Goal: Task Accomplishment & Management: Manage account settings

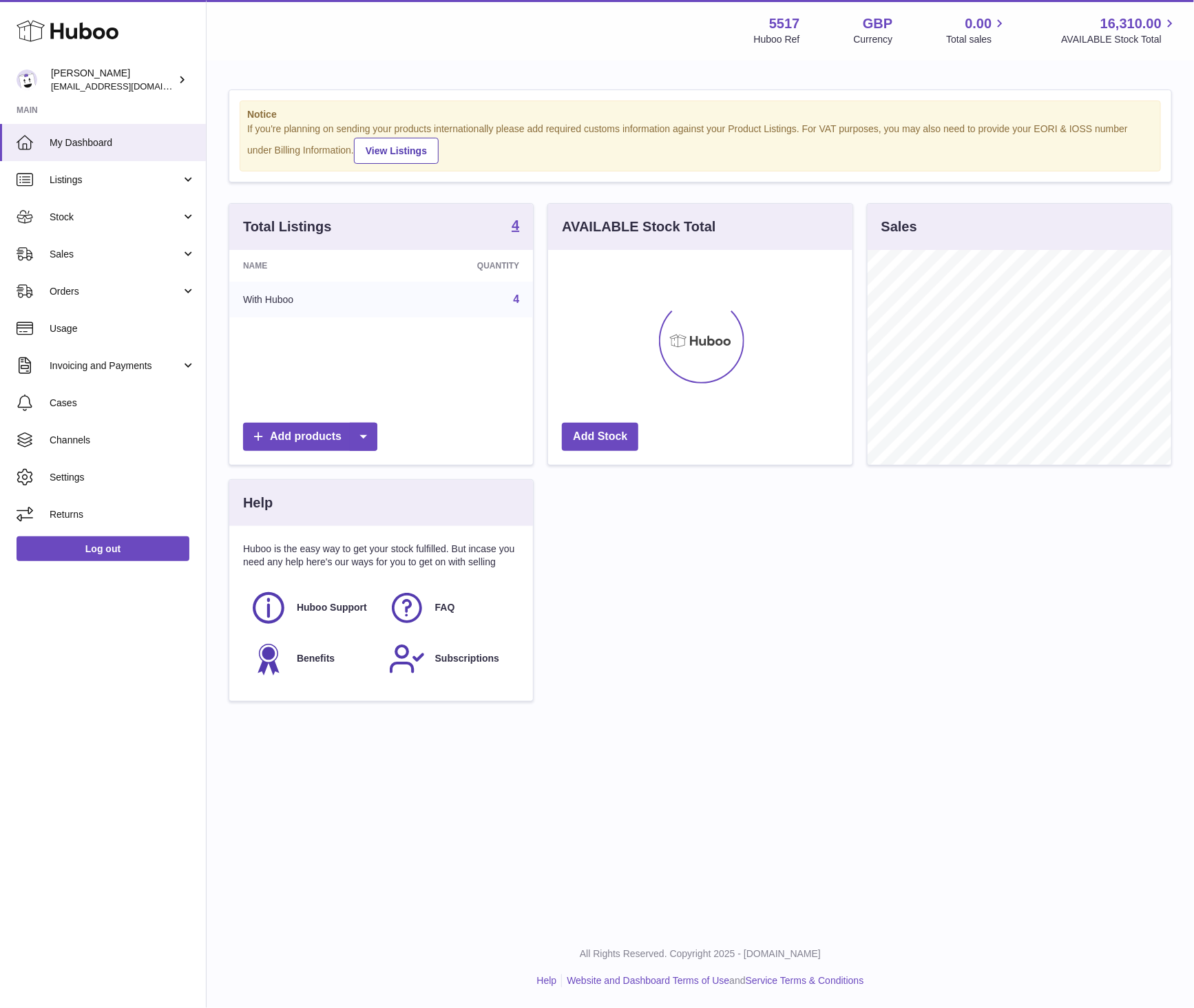
scroll to position [215, 304]
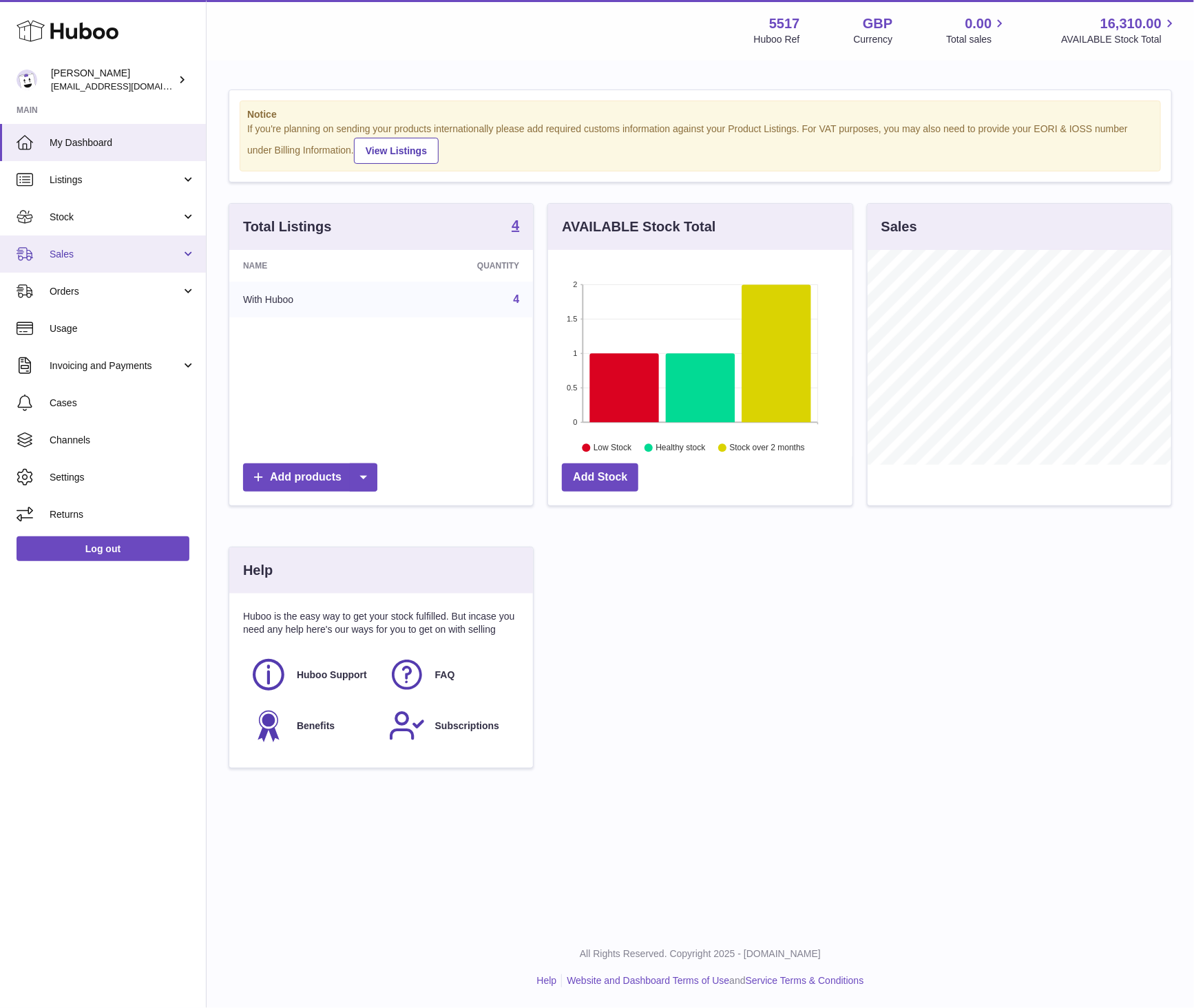
click at [100, 248] on span "Sales" at bounding box center [116, 254] width 132 height 13
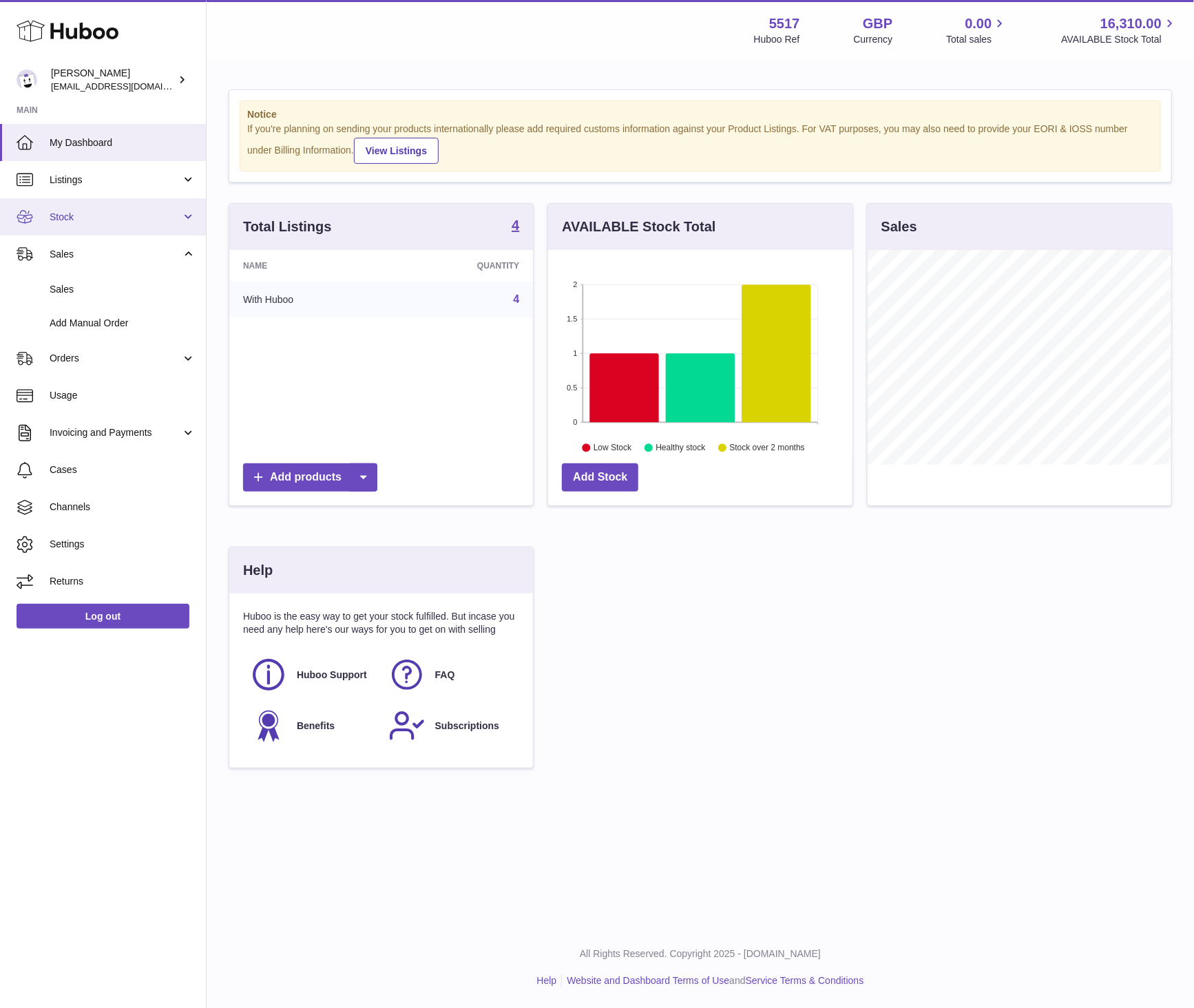
click at [84, 220] on span "Stock" at bounding box center [116, 217] width 132 height 13
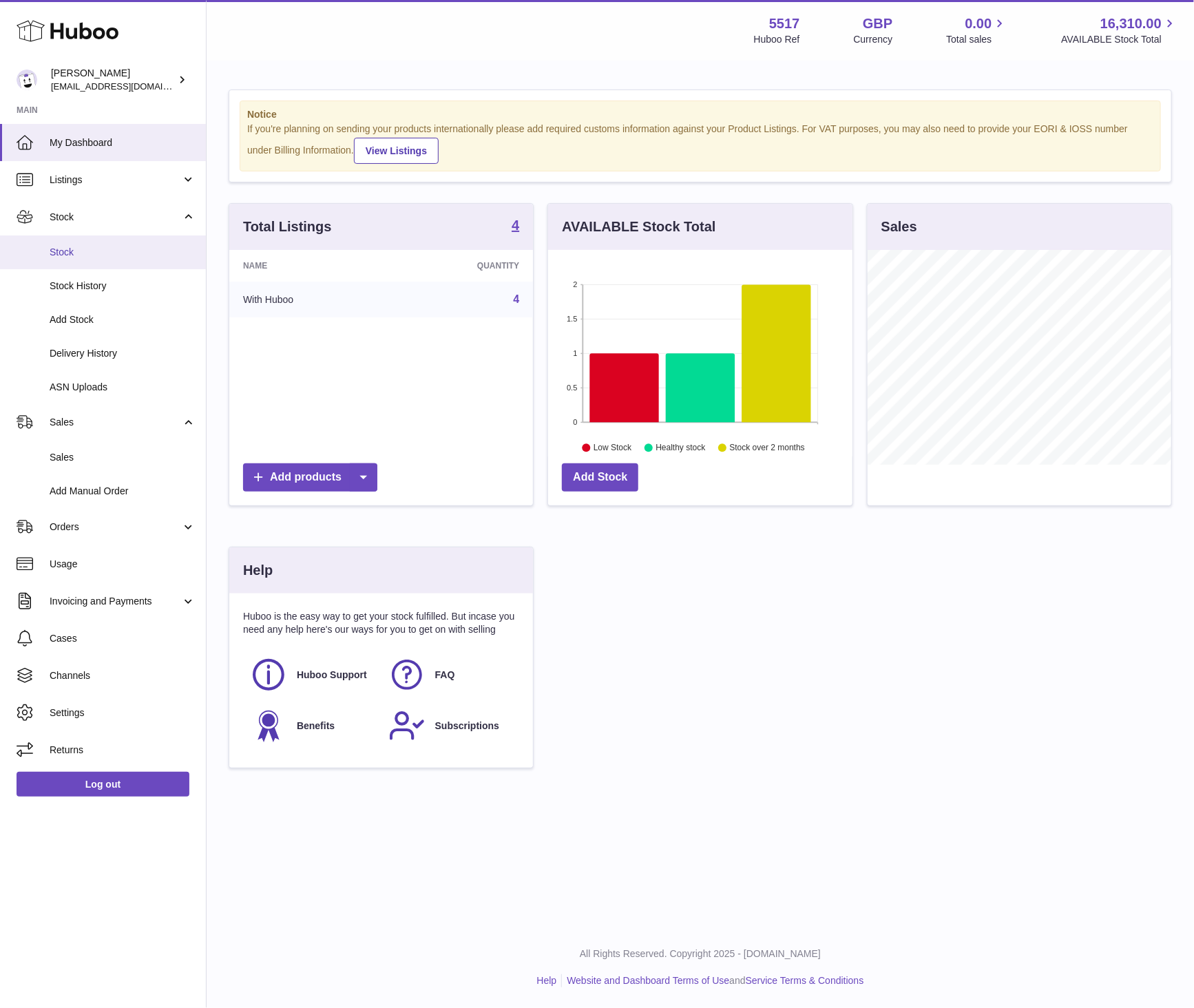
click at [79, 253] on span "Stock" at bounding box center [123, 252] width 146 height 13
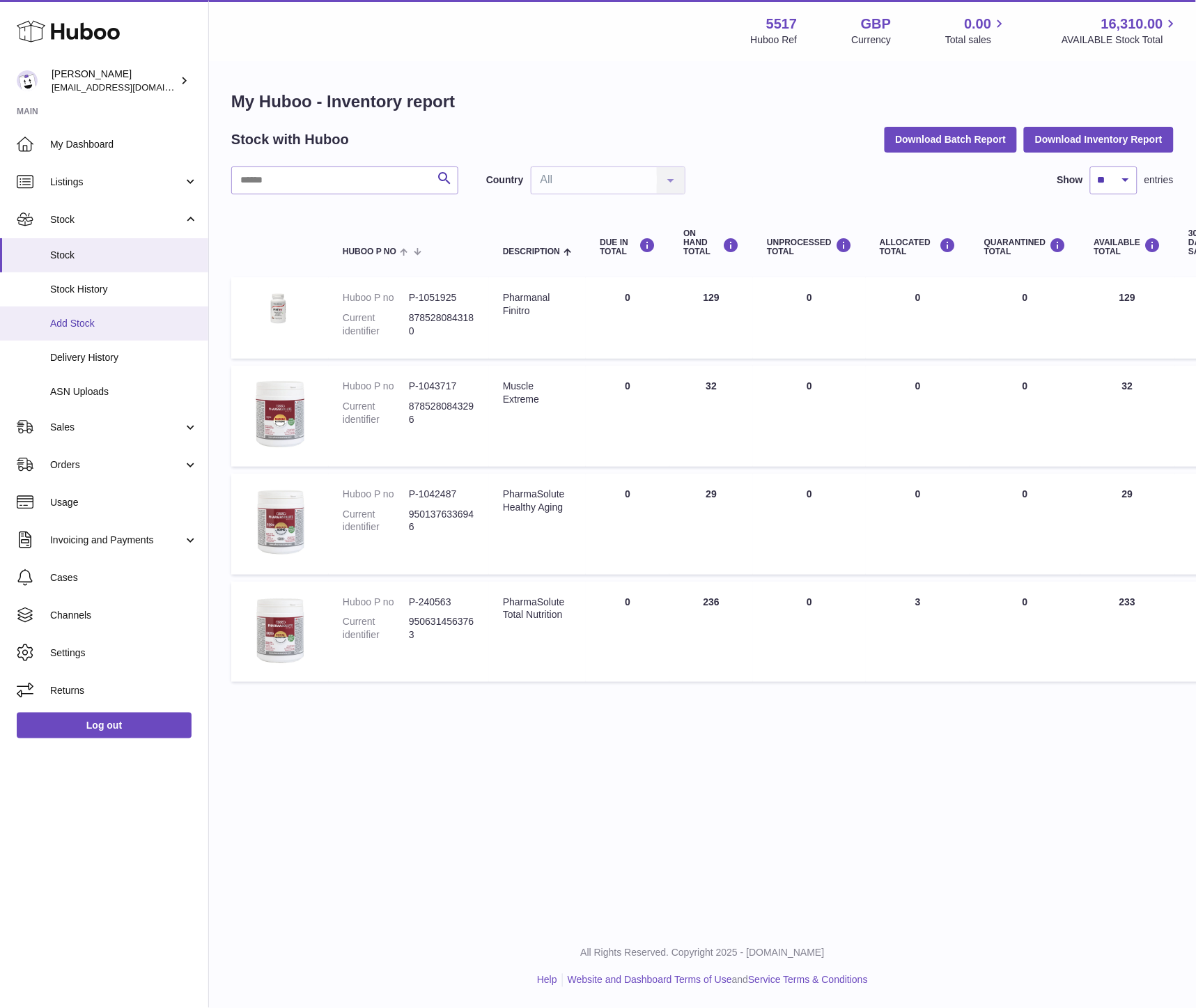
click at [70, 319] on span "Add Stock" at bounding box center [124, 323] width 148 height 13
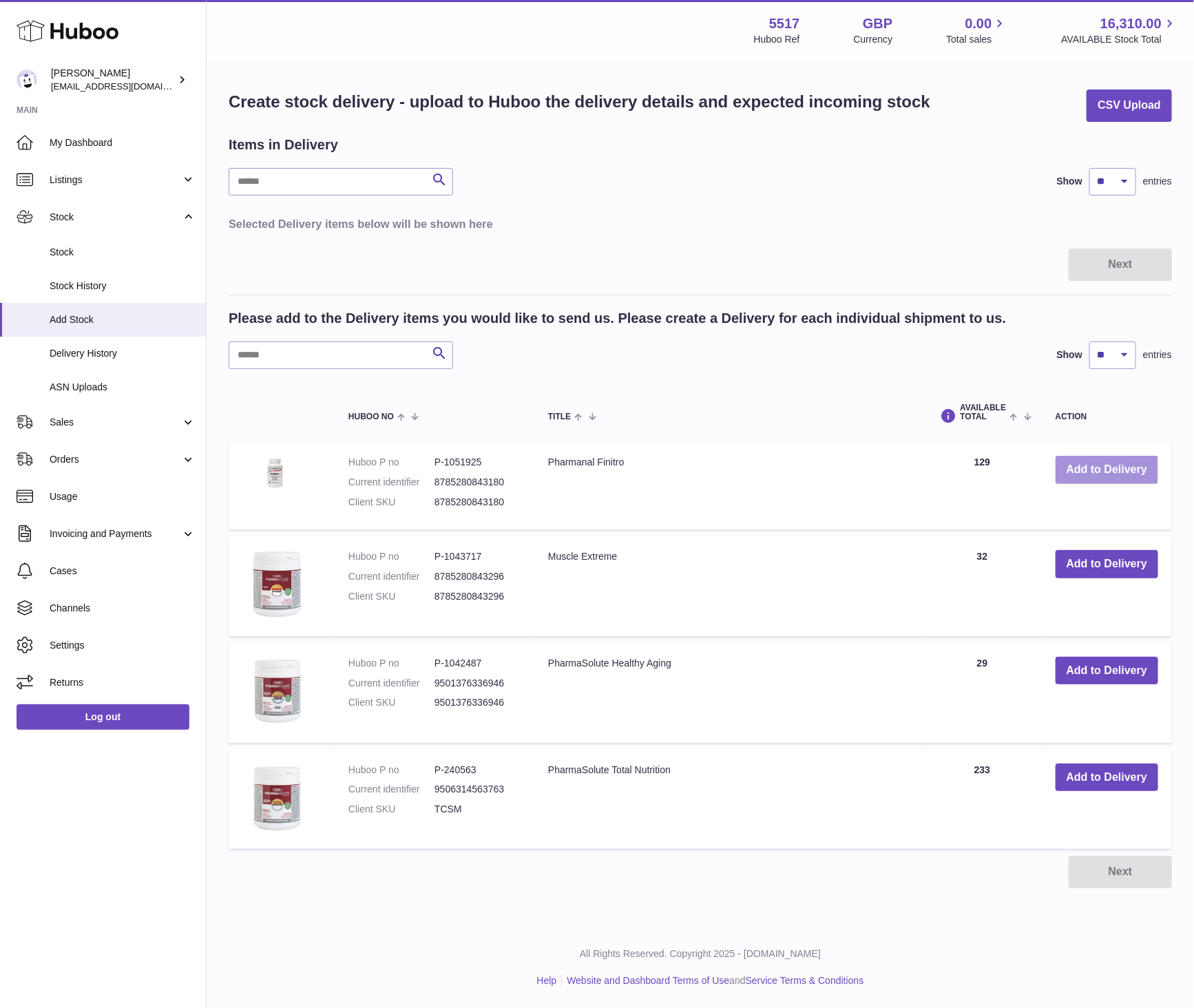
click at [1092, 477] on button "Add to Delivery" at bounding box center [1107, 470] width 102 height 28
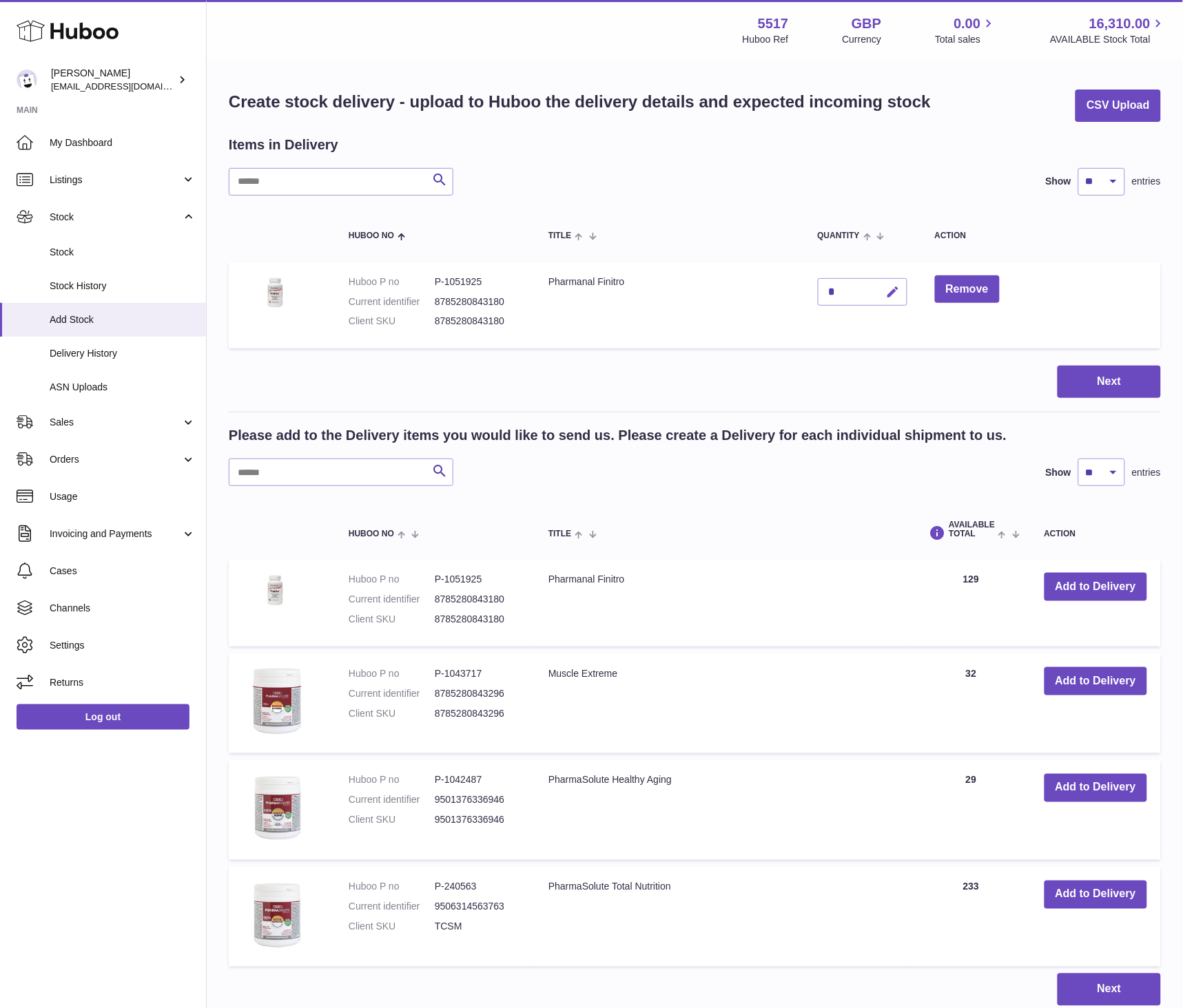
click at [900, 293] on button "button" at bounding box center [891, 293] width 32 height 28
type input "***"
click at [887, 296] on icon "submit" at bounding box center [893, 292] width 13 height 13
click at [1097, 387] on button "Next" at bounding box center [1109, 382] width 103 height 32
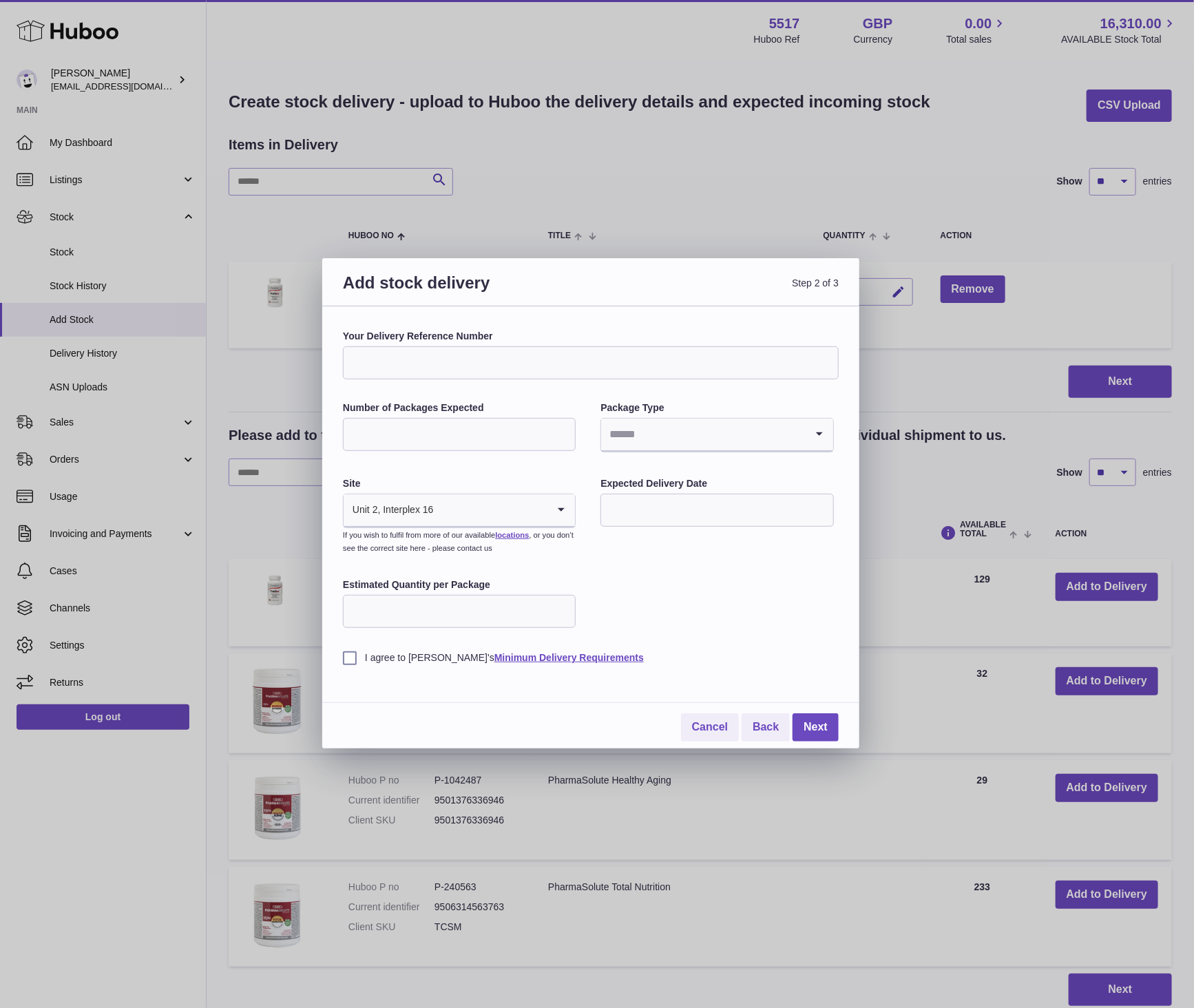
click at [398, 441] on input "Number of Packages Expected" at bounding box center [460, 434] width 233 height 33
type input "*"
click at [665, 415] on div "Package Type Loading..." at bounding box center [717, 428] width 233 height 54
click at [662, 424] on input "Search for option" at bounding box center [703, 434] width 204 height 32
click at [664, 518] on li "Boxes" at bounding box center [717, 526] width 230 height 27
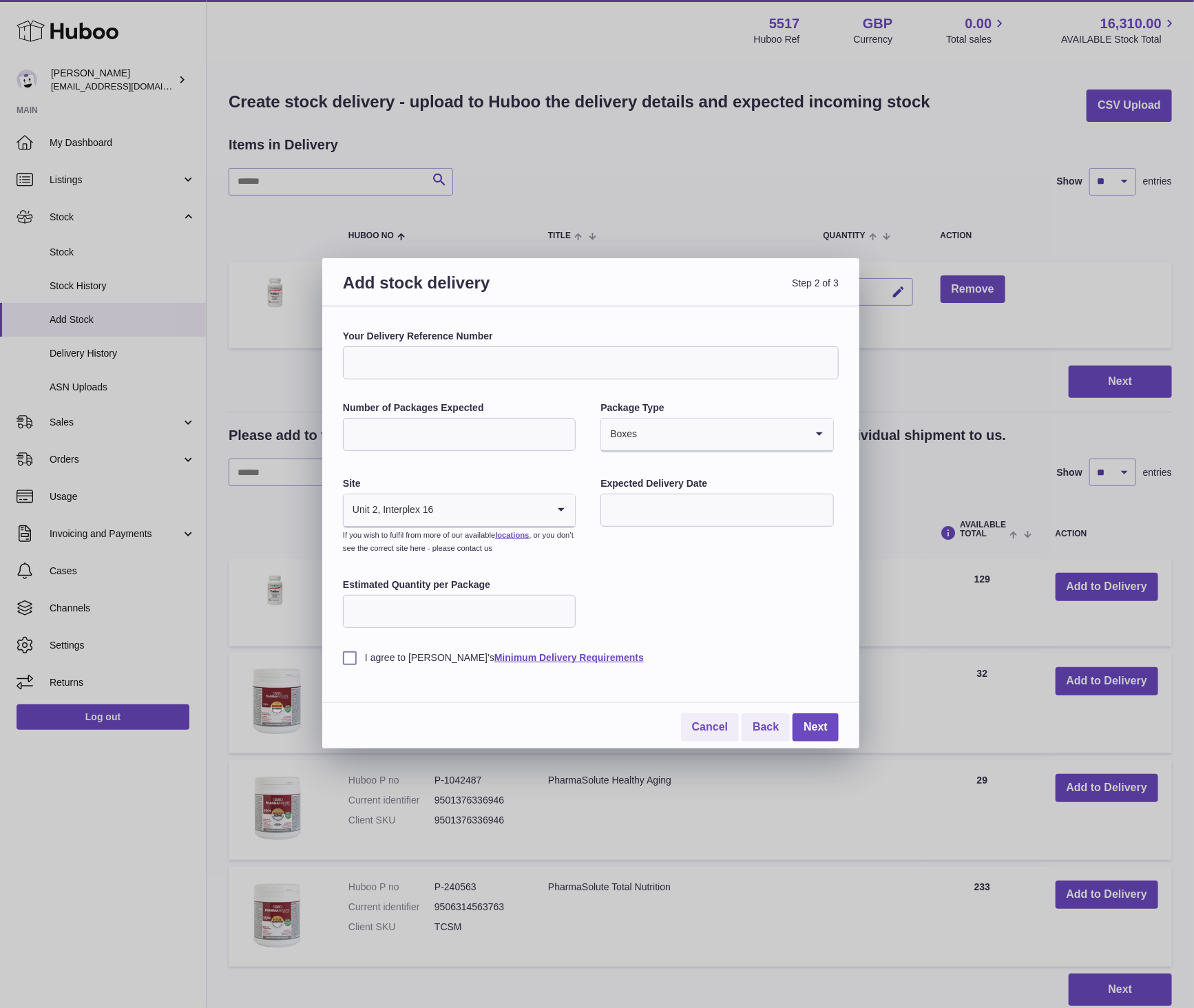
click at [646, 498] on input "text" at bounding box center [717, 510] width 233 height 33
click at [710, 600] on span "4" at bounding box center [705, 596] width 25 height 25
type input "**********"
click at [512, 615] on input "Estimated Quantity per Package" at bounding box center [460, 611] width 233 height 33
type input "***"
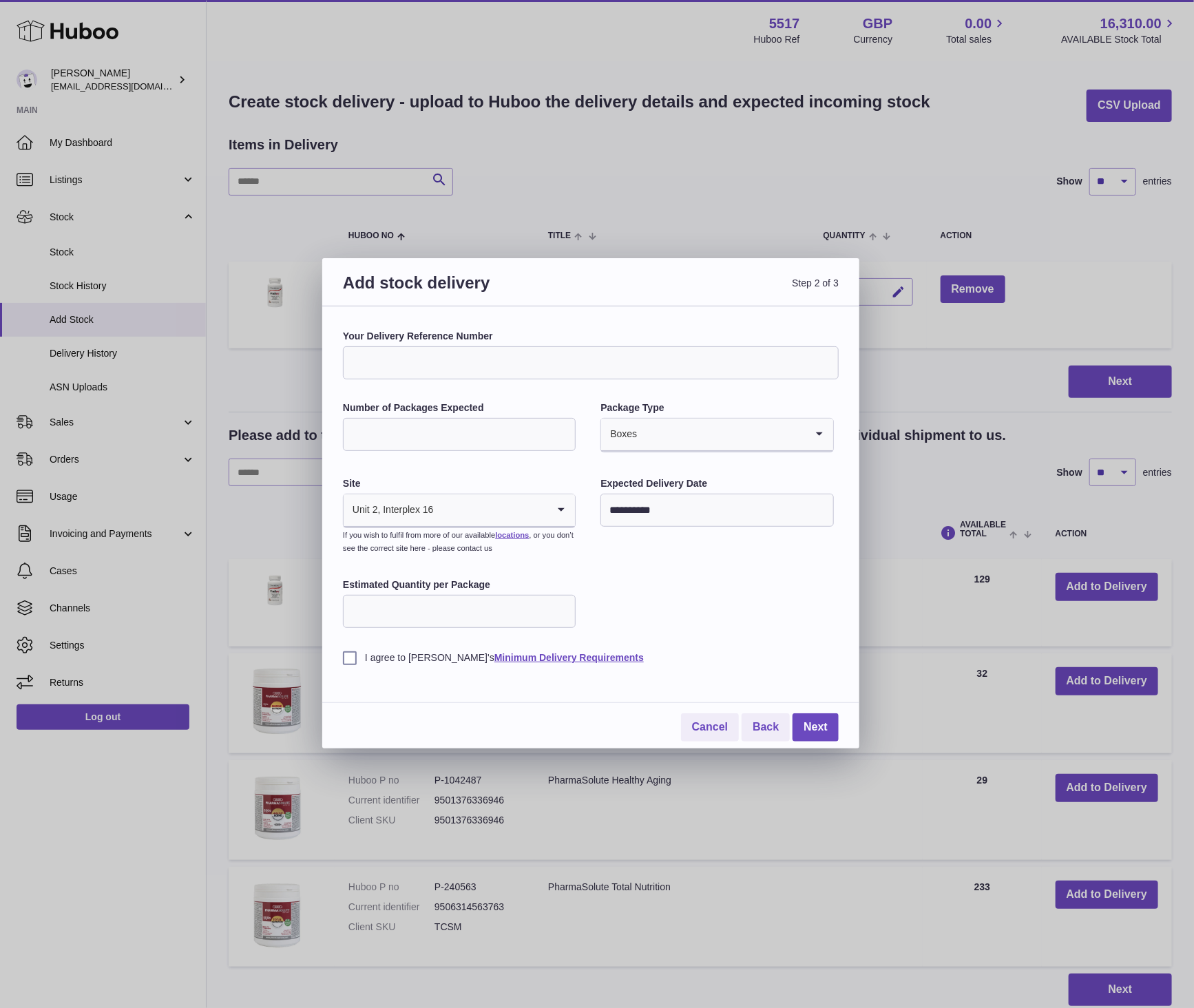
click at [389, 653] on label "I agree to Huboo's Minimum Delivery Requirements" at bounding box center [591, 658] width 496 height 13
click at [824, 724] on link "Next" at bounding box center [816, 727] width 46 height 28
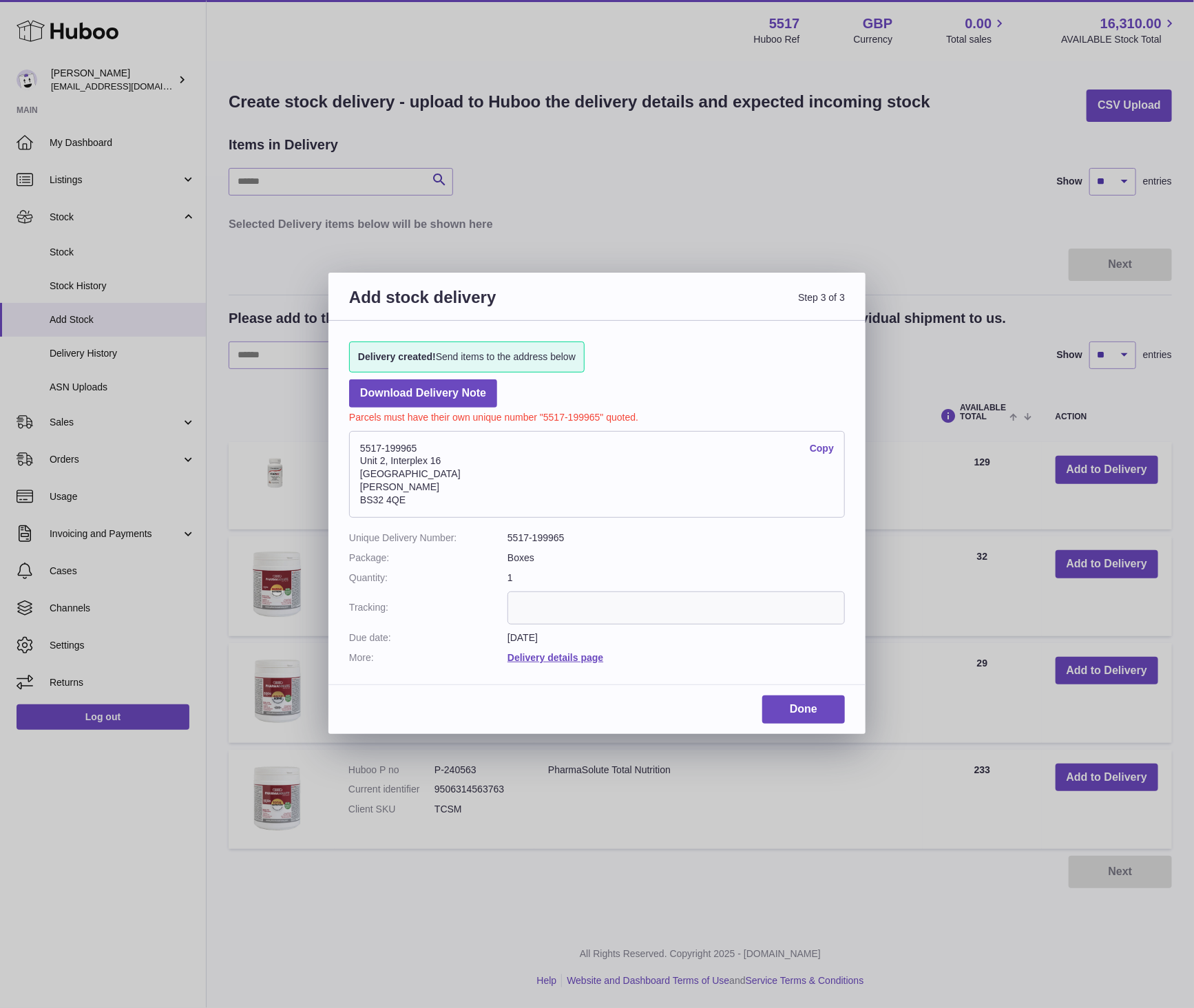
click at [551, 615] on input "text" at bounding box center [676, 607] width 337 height 33
paste input "**********"
type input "**********"
drag, startPoint x: 600, startPoint y: 415, endPoint x: 542, endPoint y: 415, distance: 58.0
click at [542, 415] on p "Parcels must have their own unique number "5517-199965" quoted." at bounding box center [597, 416] width 496 height 17
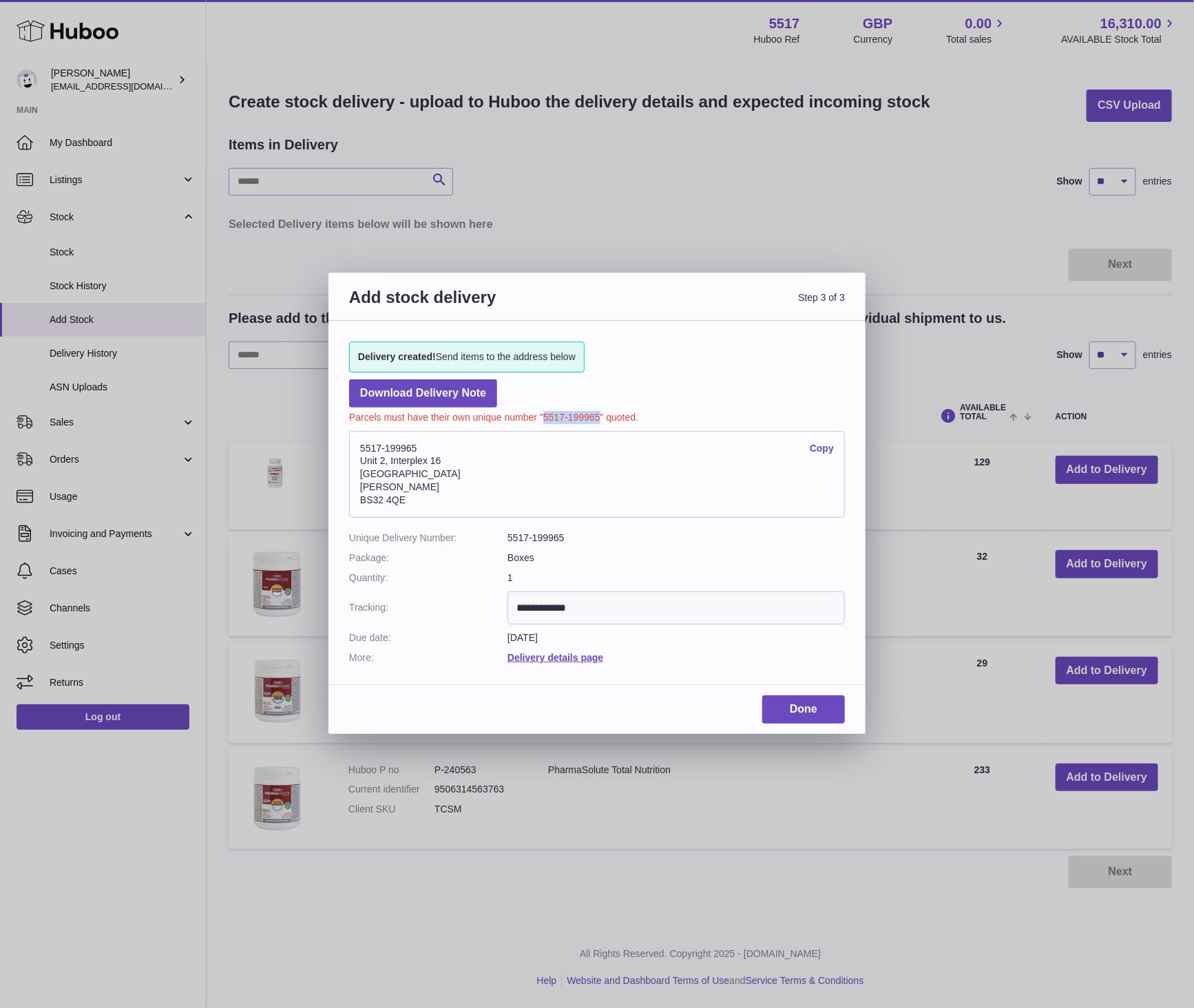
copy p "5517-199965"
click at [800, 715] on link "Done" at bounding box center [804, 710] width 83 height 28
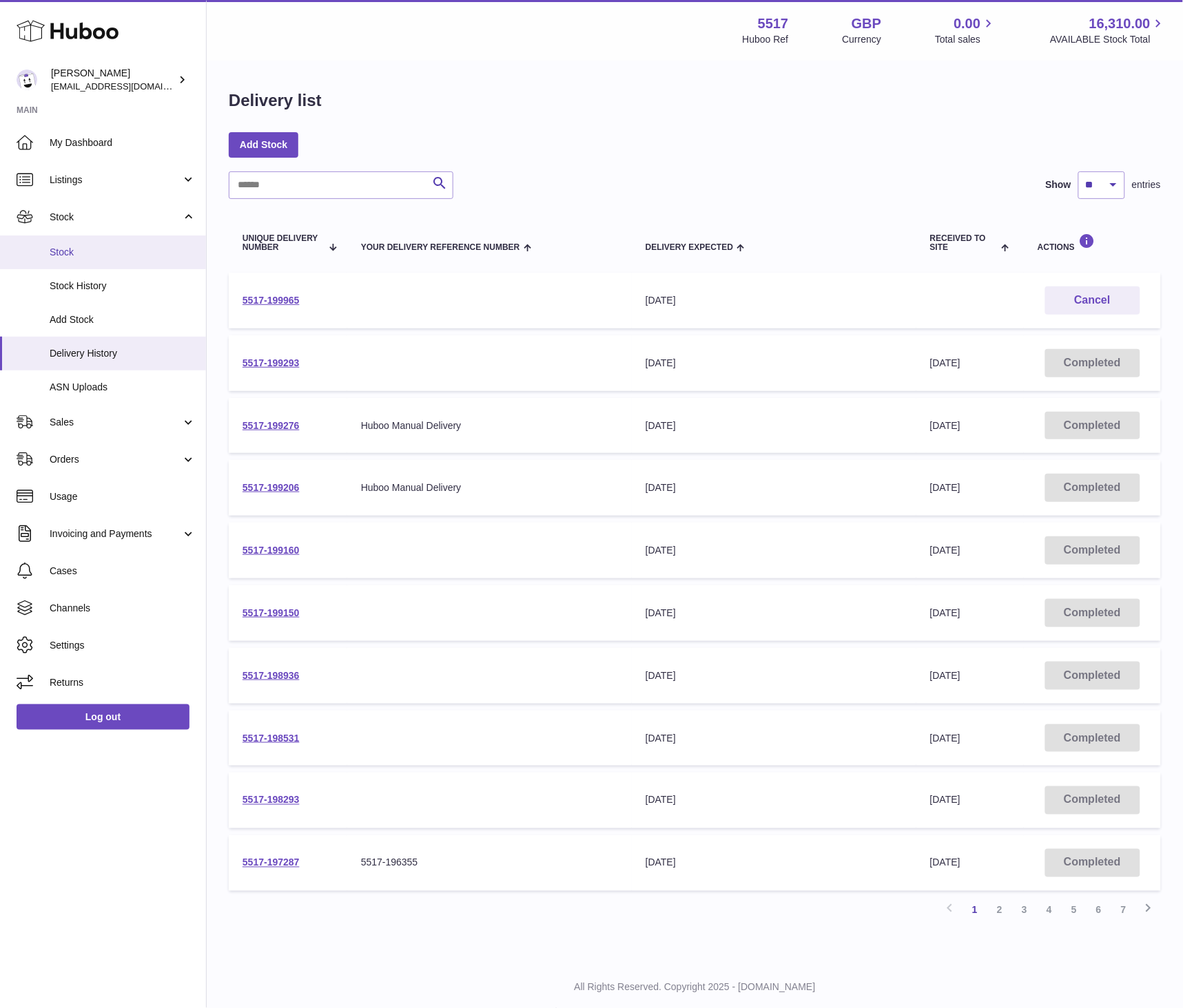
click at [74, 257] on span "Stock" at bounding box center [123, 252] width 146 height 13
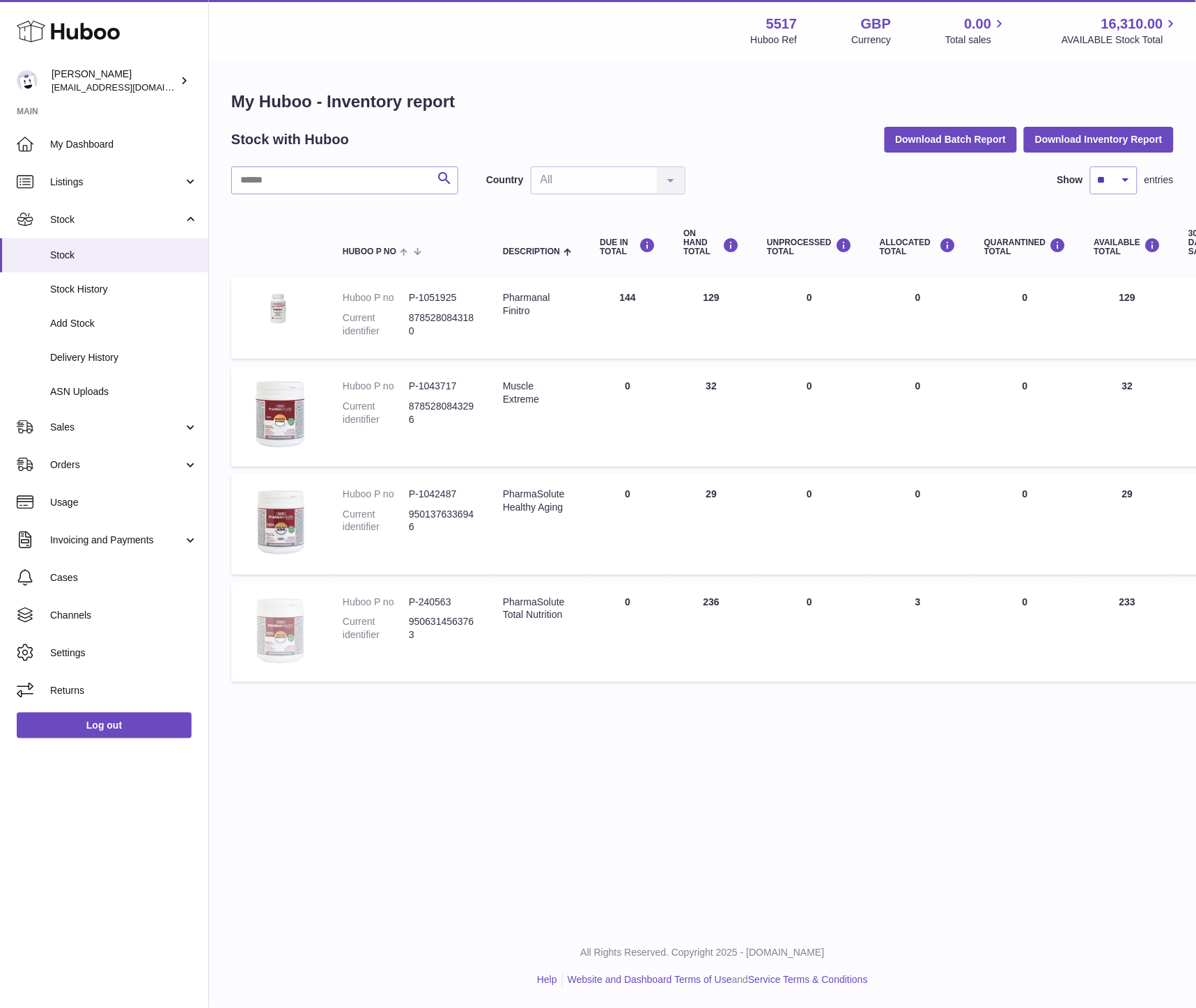
click at [274, 613] on img at bounding box center [280, 630] width 70 height 70
click at [59, 284] on span "Stock History" at bounding box center [124, 289] width 148 height 13
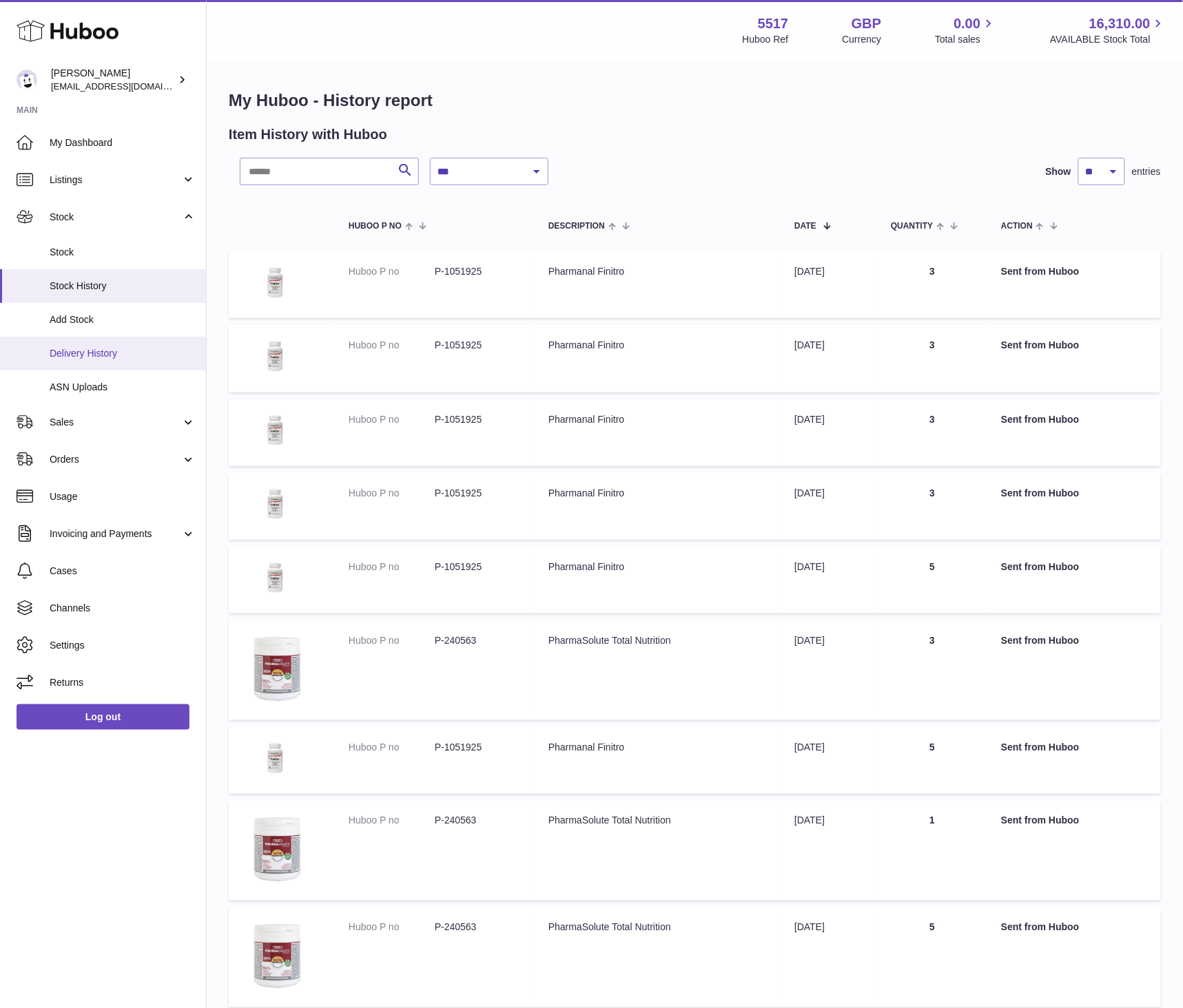
click at [79, 354] on span "Delivery History" at bounding box center [123, 354] width 146 height 13
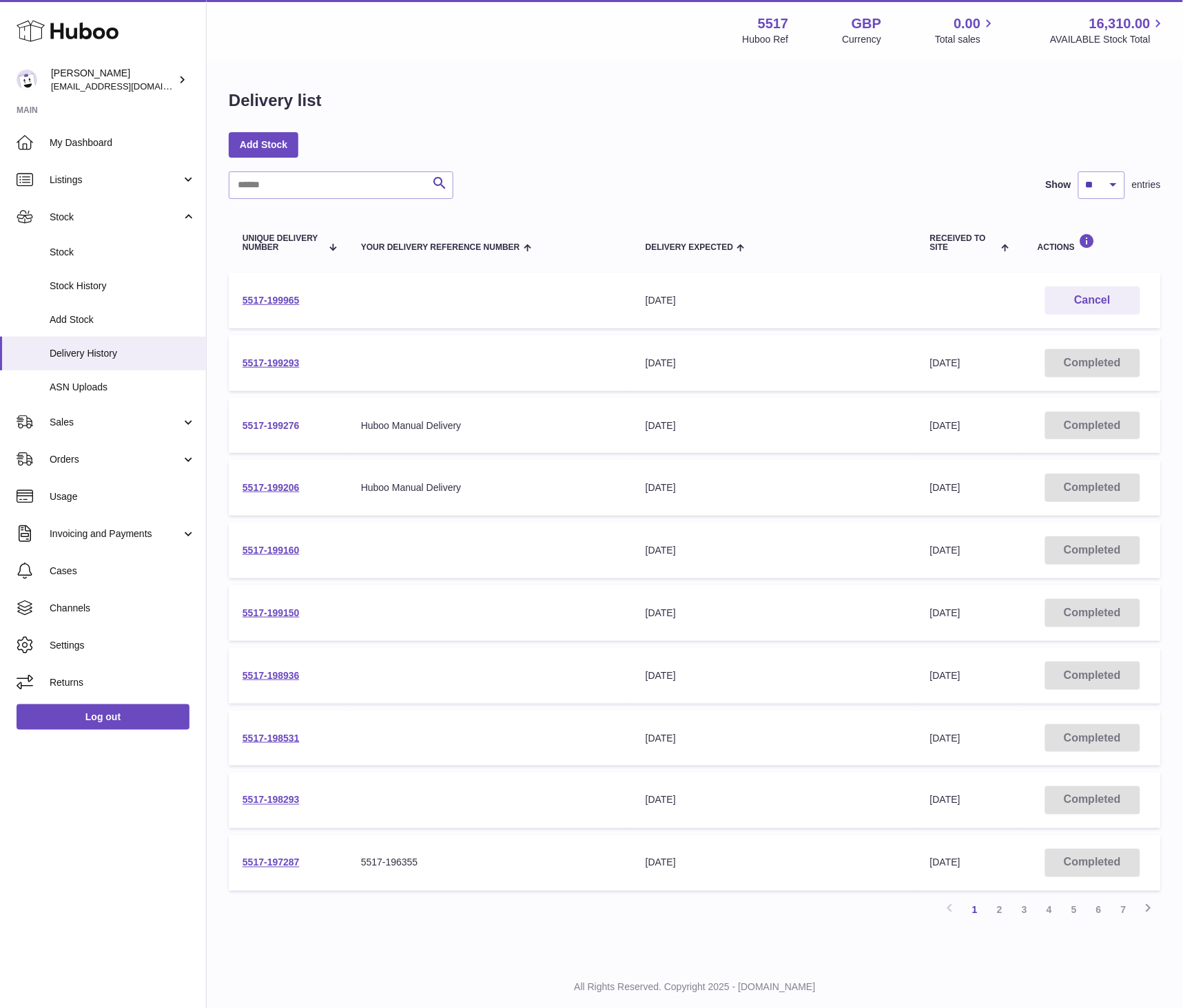
click at [256, 420] on link "5517-199276" at bounding box center [271, 426] width 57 height 11
click at [73, 319] on span "Add Stock" at bounding box center [123, 320] width 146 height 13
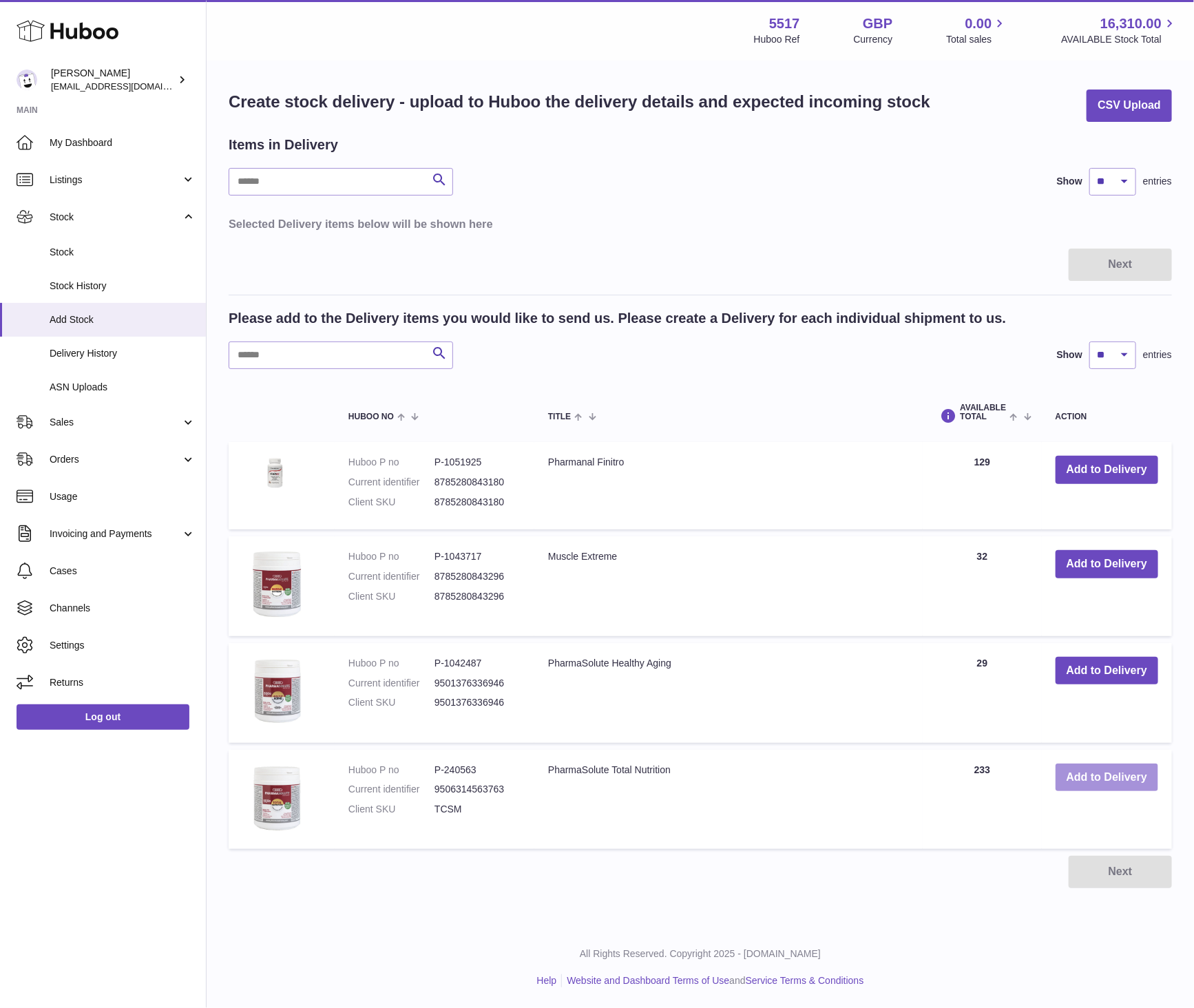
click at [1105, 782] on button "Add to Delivery" at bounding box center [1107, 778] width 102 height 28
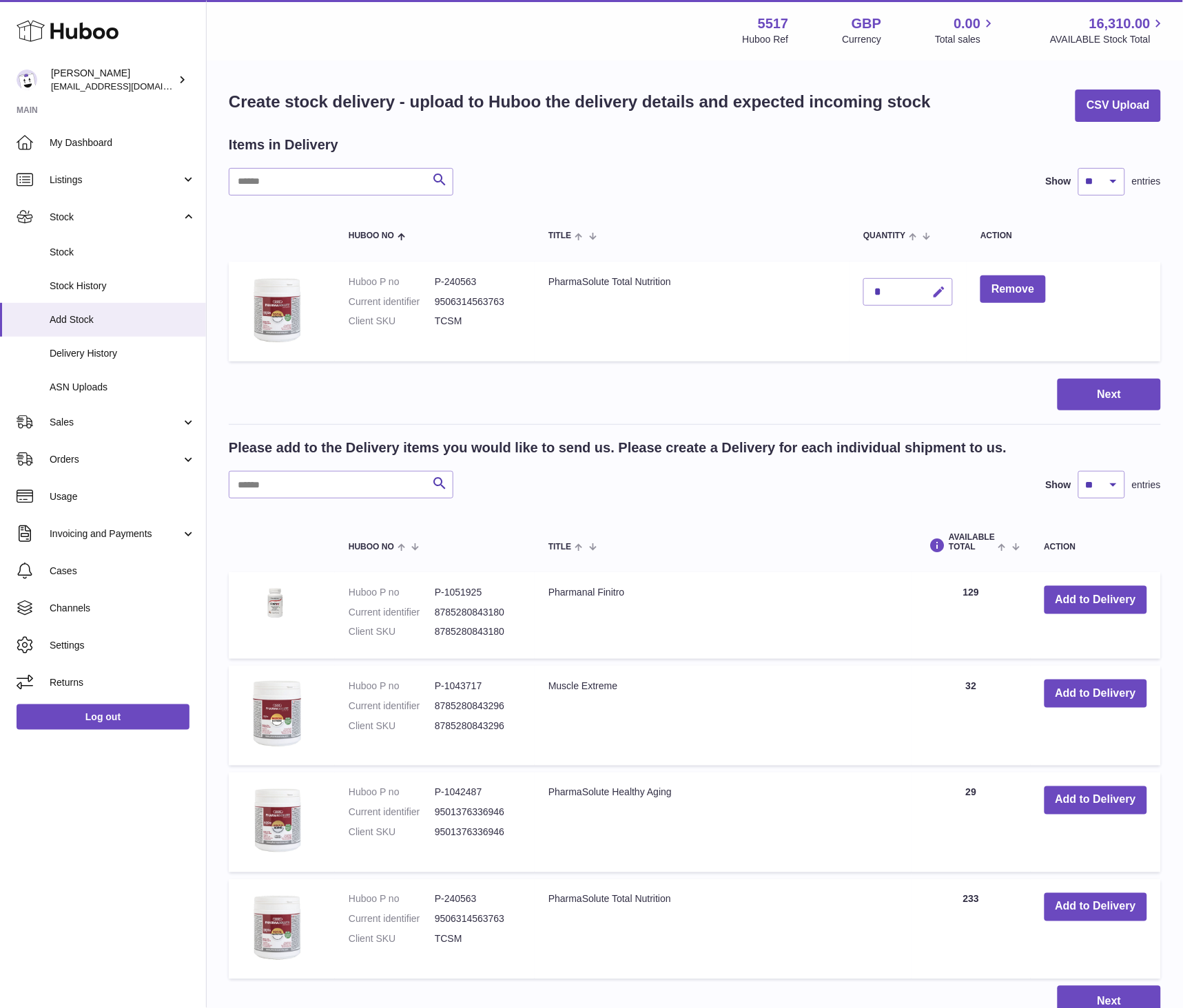
click at [942, 289] on icon "button" at bounding box center [938, 292] width 15 height 15
type input "**"
click at [942, 289] on icon "submit" at bounding box center [939, 292] width 13 height 13
click at [1118, 393] on button "Next" at bounding box center [1109, 395] width 103 height 32
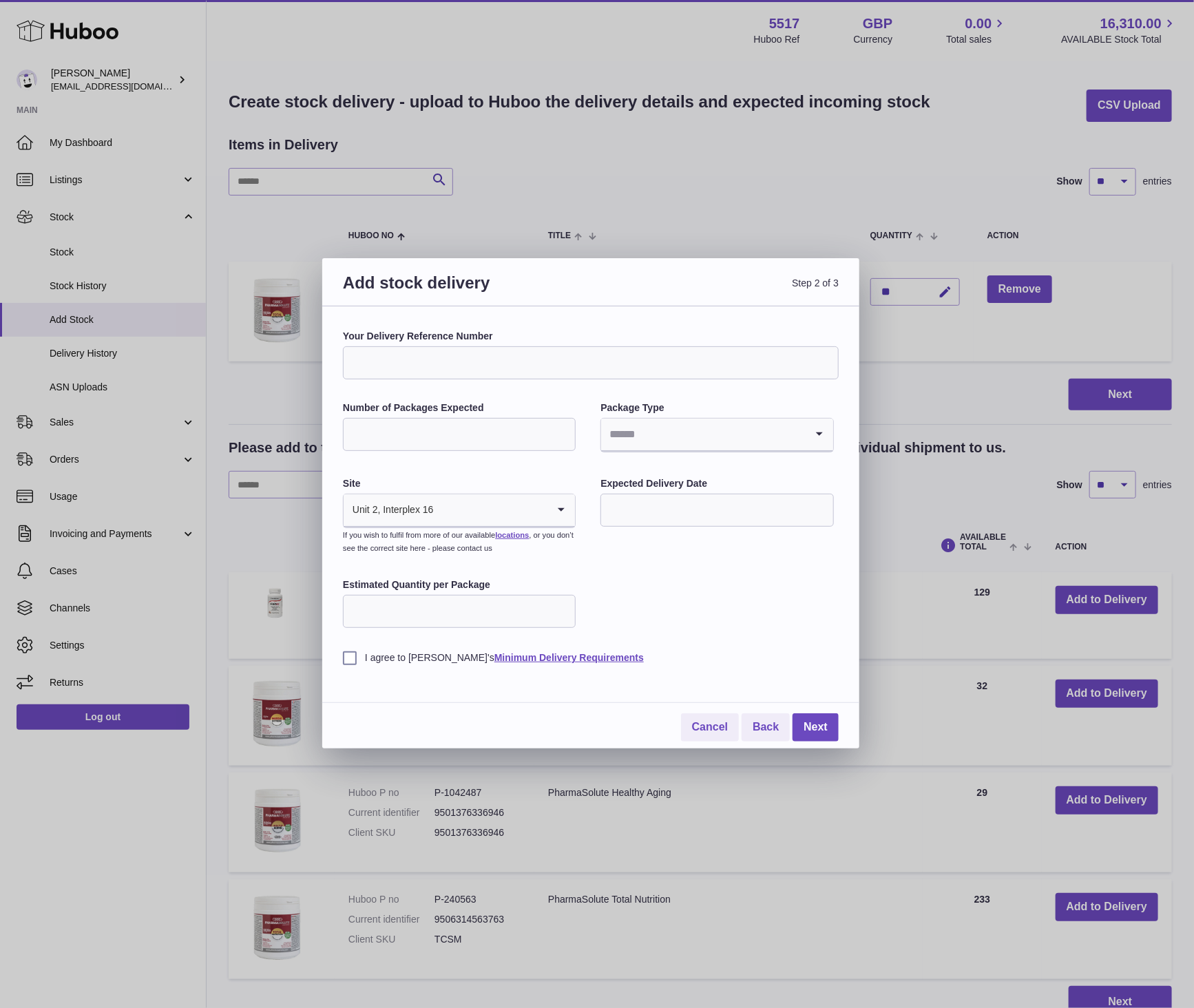
click at [487, 443] on input "Number of Packages Expected" at bounding box center [460, 434] width 233 height 33
type input "*"
click at [678, 445] on input "Search for option" at bounding box center [703, 434] width 204 height 32
click at [657, 519] on li "Boxes" at bounding box center [717, 526] width 230 height 27
click at [420, 505] on div "Unit 2, Interplex 16" at bounding box center [445, 510] width 204 height 32
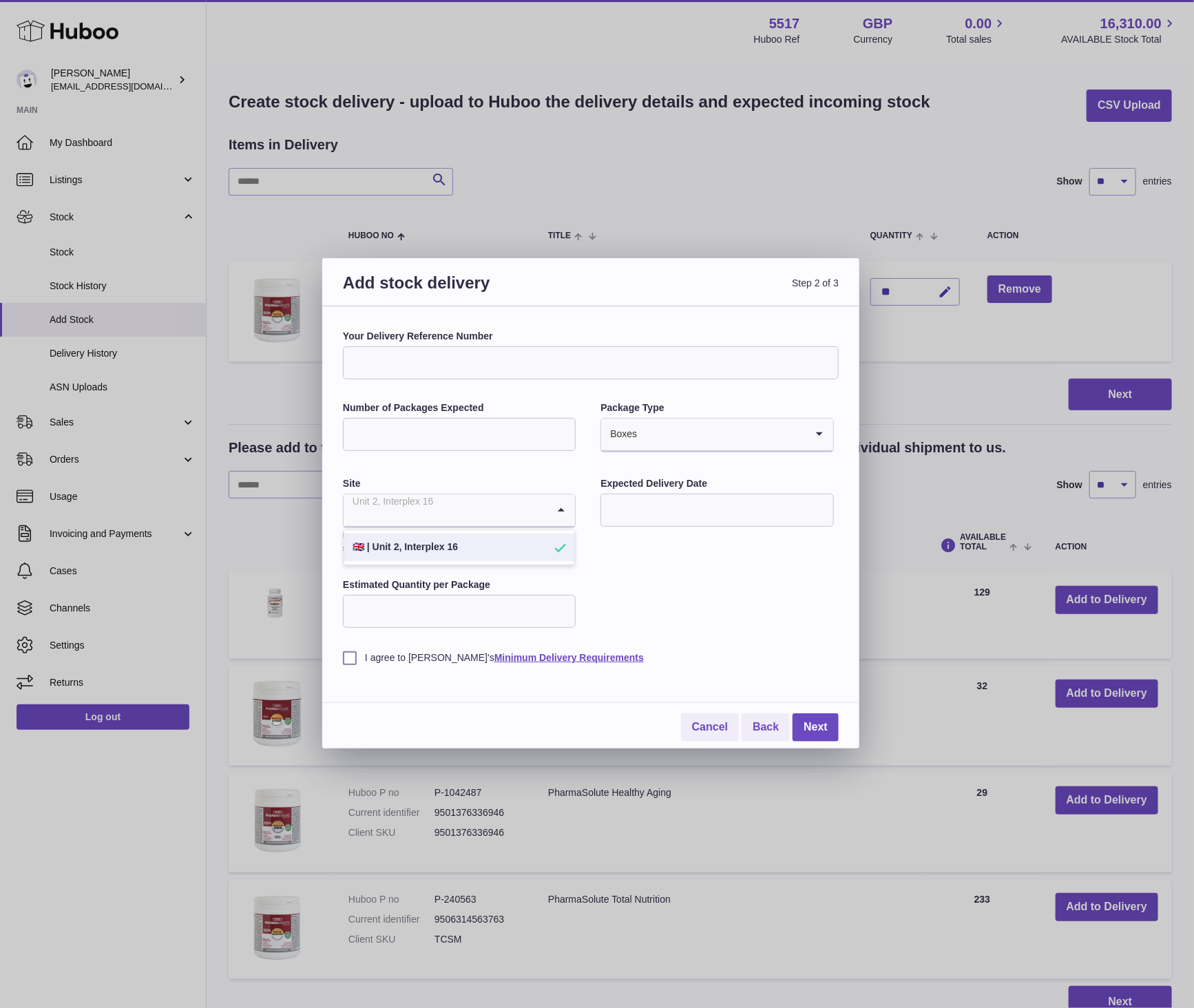
click at [691, 541] on div "Your Delivery Reference Number Number of Packages Expected * Package Type Boxes…" at bounding box center [591, 497] width 496 height 335
click at [676, 511] on input "text" at bounding box center [717, 510] width 233 height 33
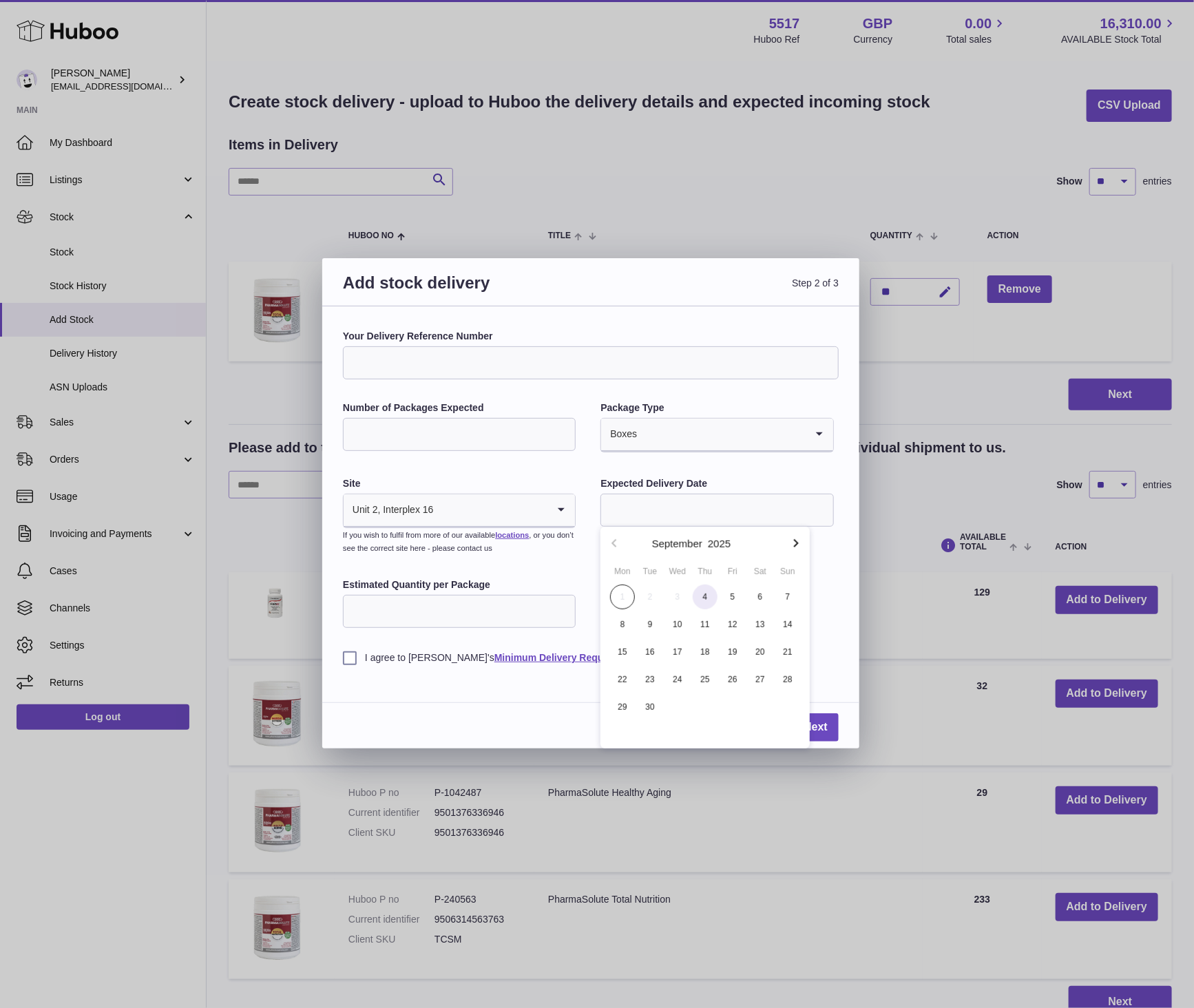
click at [705, 601] on span "4" at bounding box center [705, 596] width 25 height 25
type input "**********"
click at [485, 615] on input "Estimated Quantity per Package" at bounding box center [460, 611] width 233 height 33
type input "**"
click at [365, 659] on label "I agree to Huboo's Minimum Delivery Requirements" at bounding box center [591, 658] width 496 height 13
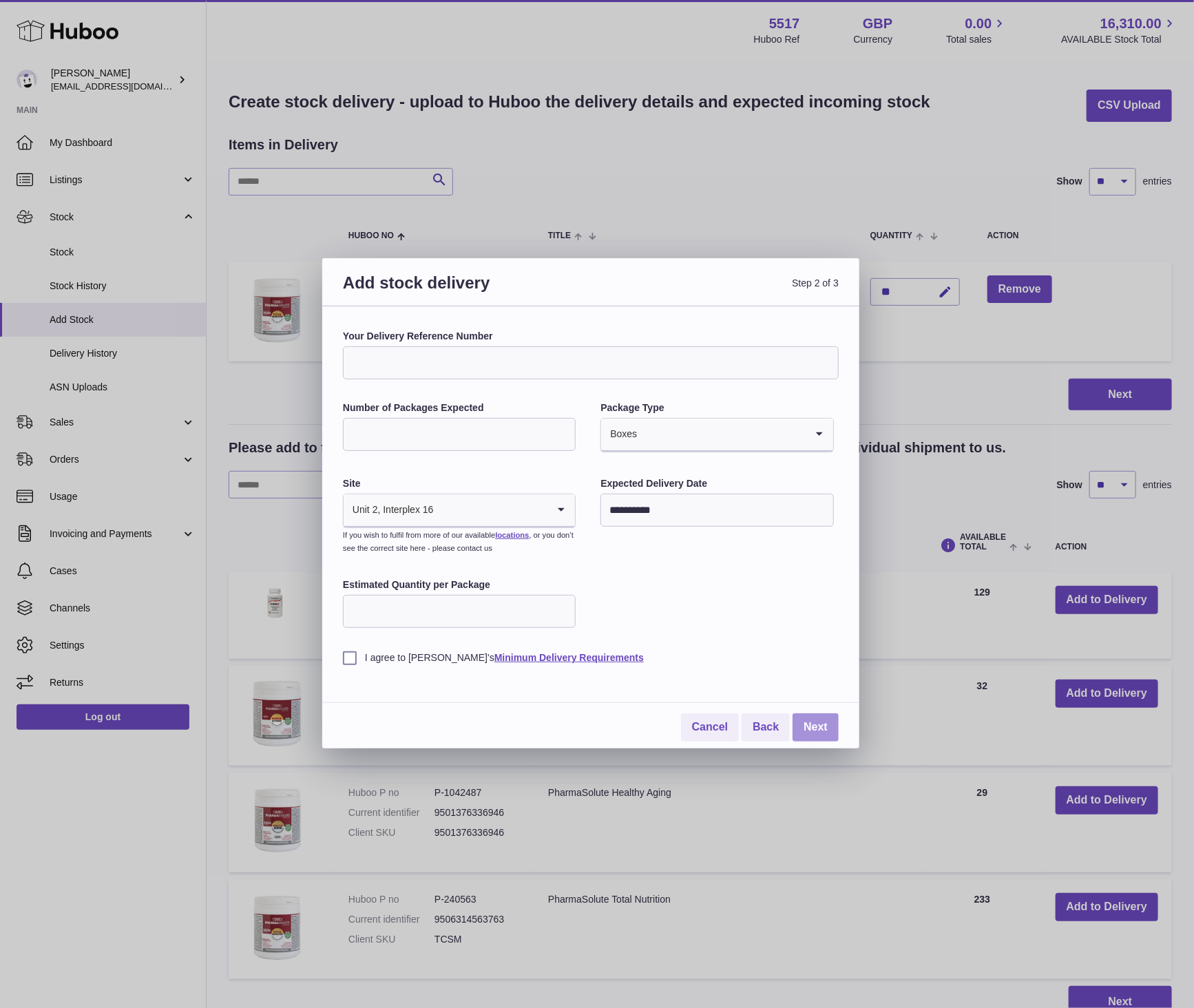
click at [821, 723] on link "Next" at bounding box center [816, 727] width 46 height 28
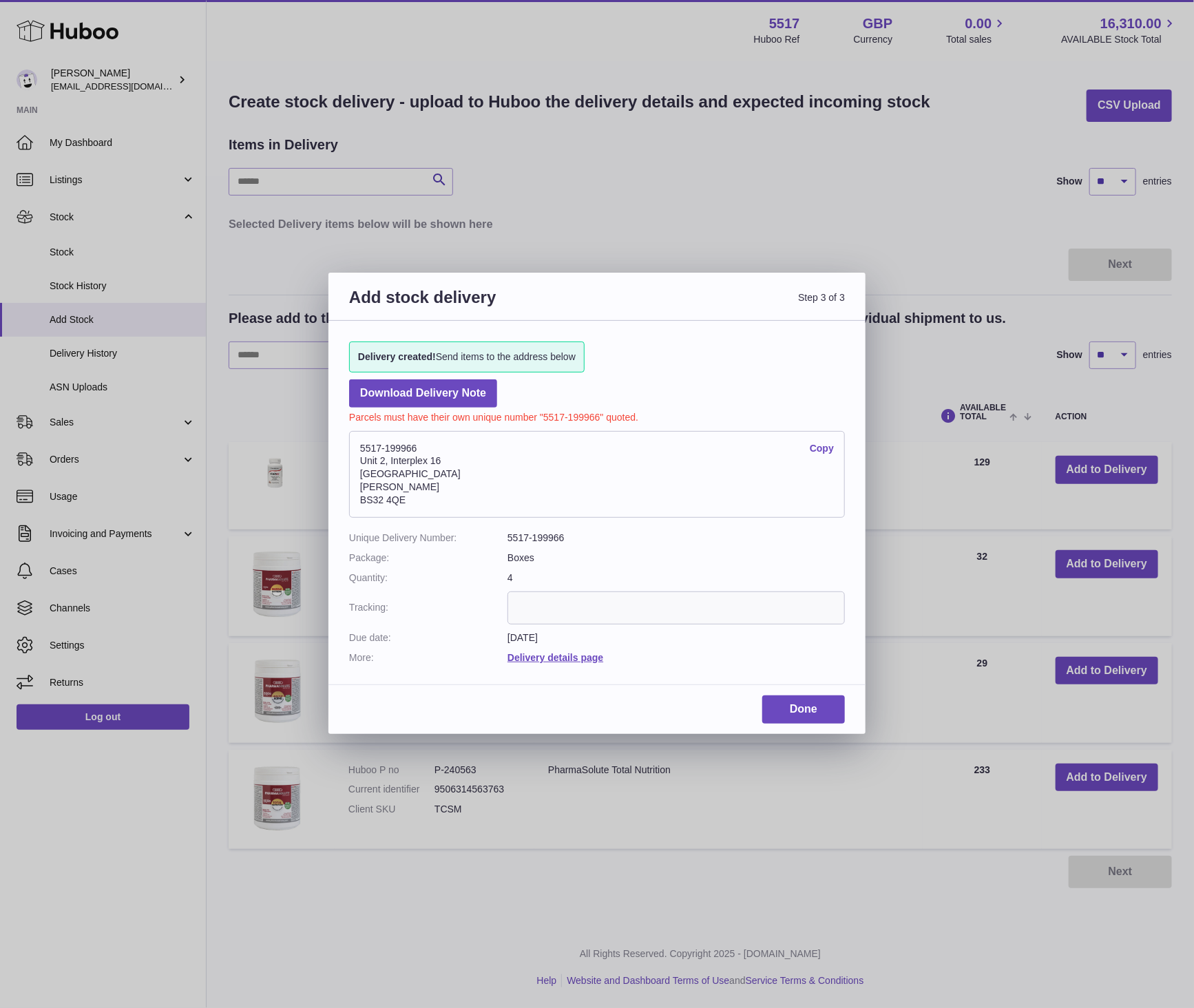
click at [570, 617] on input "text" at bounding box center [676, 607] width 337 height 33
paste input "**********"
type input "**********"
click at [679, 569] on dl "**********" at bounding box center [597, 598] width 496 height 132
drag, startPoint x: 599, startPoint y: 417, endPoint x: 543, endPoint y: 419, distance: 56.0
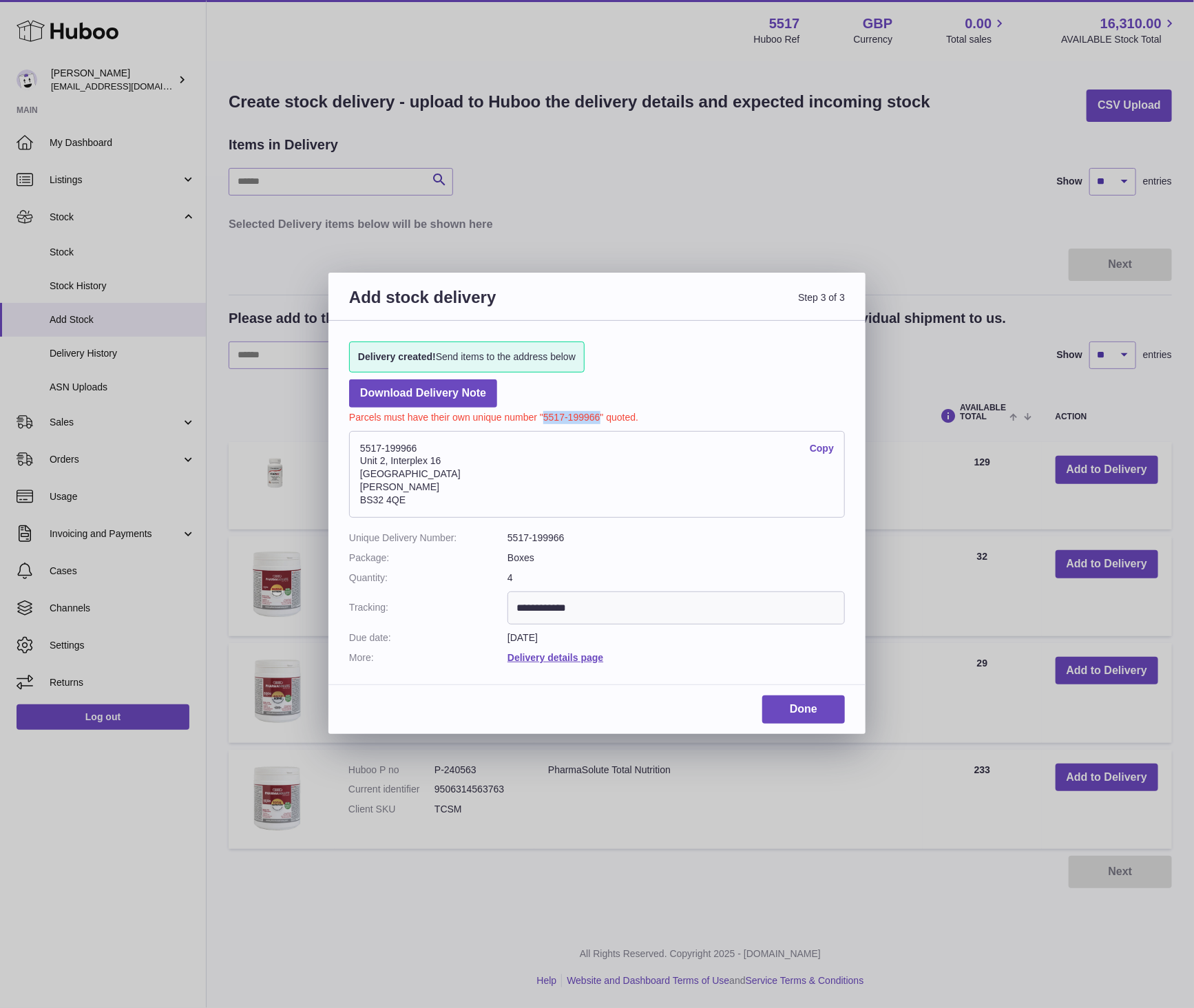
click at [543, 419] on p "Parcels must have their own unique number "5517-199966" quoted." at bounding box center [597, 416] width 496 height 17
copy p "5517-199966"
click at [820, 703] on link "Done" at bounding box center [804, 710] width 83 height 28
